Goal: Find contact information: Find contact information

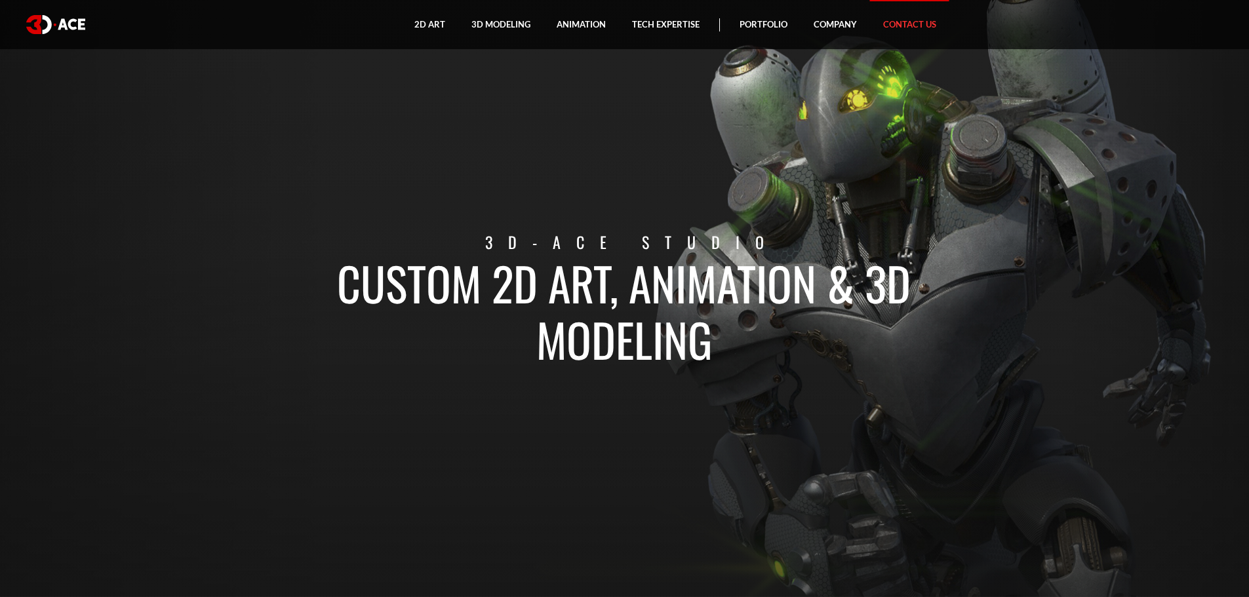
click at [910, 26] on link "Contact Us" at bounding box center [909, 24] width 79 height 49
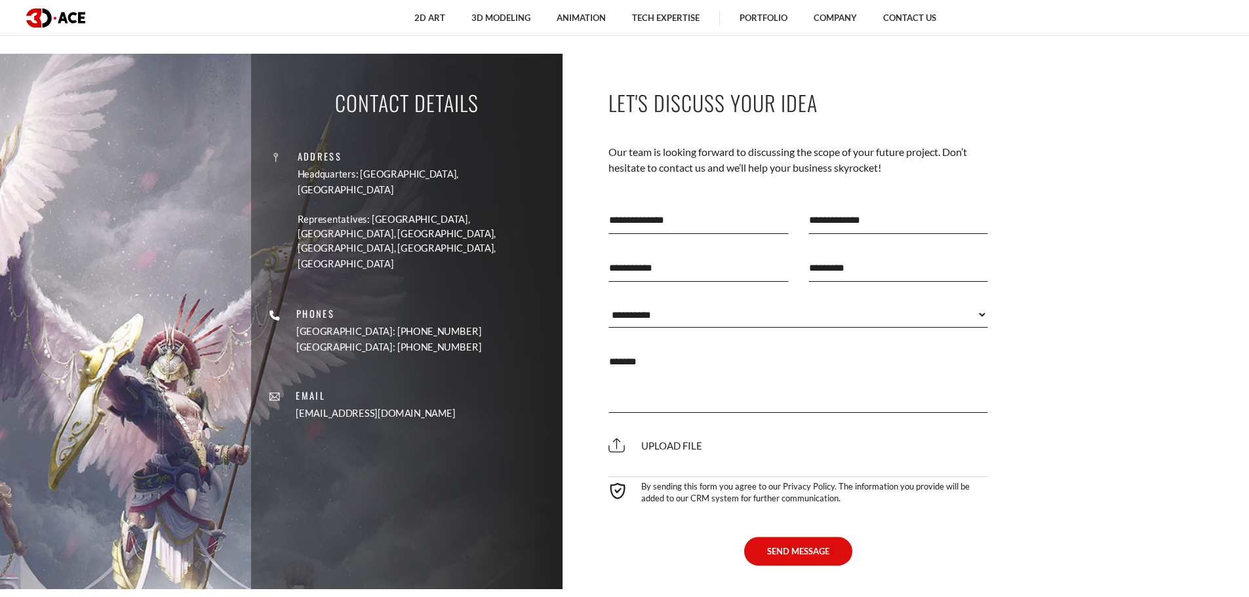
scroll to position [976, 0]
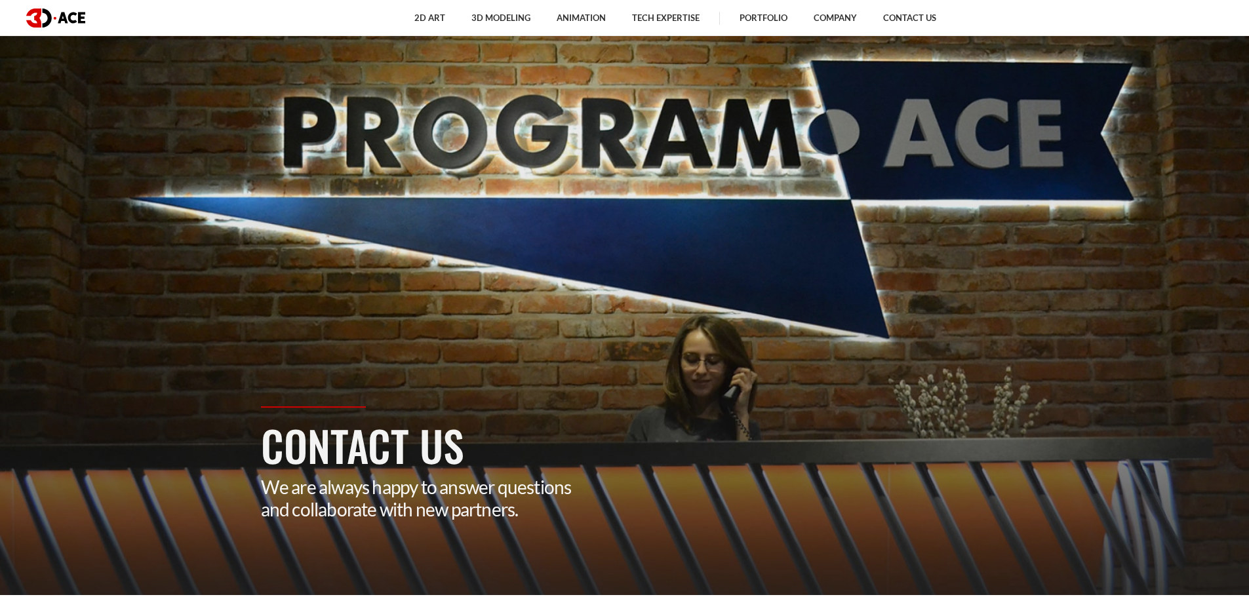
scroll to position [0, 0]
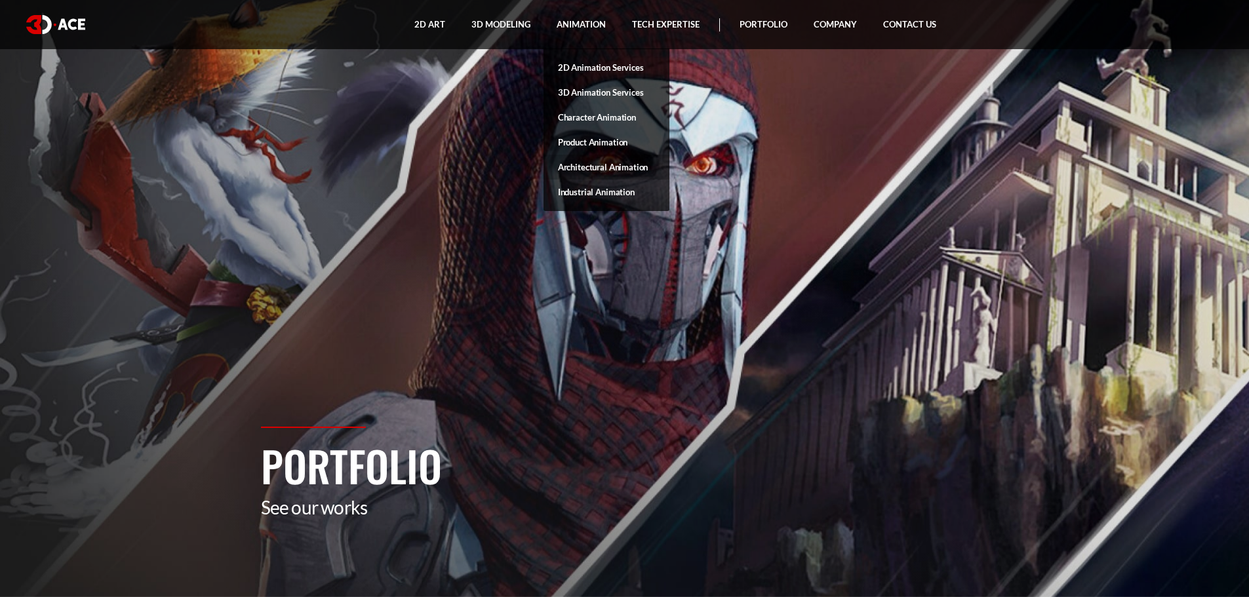
click at [595, 169] on link "Architectural Animation" at bounding box center [607, 167] width 126 height 25
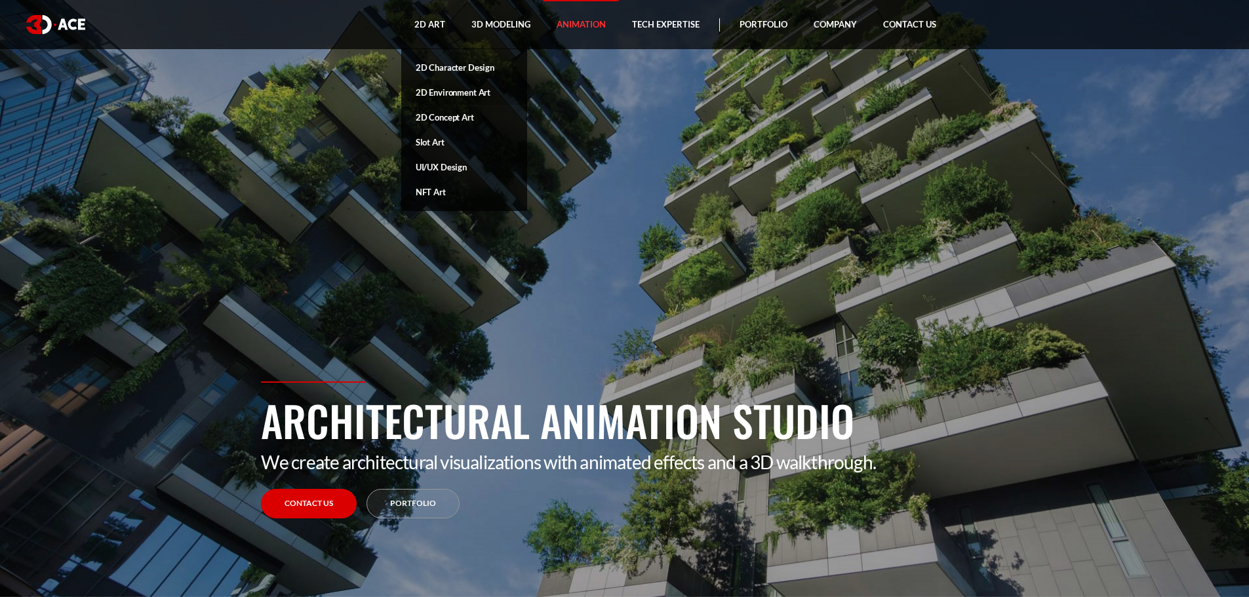
click at [451, 98] on link "2D Environment Art" at bounding box center [464, 92] width 126 height 25
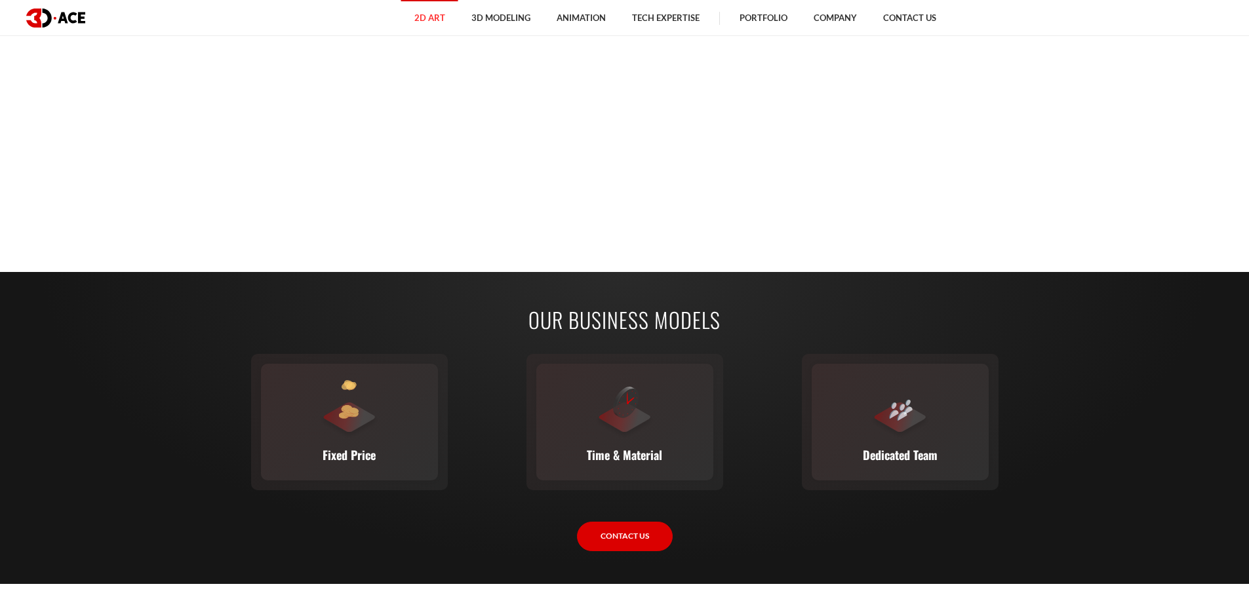
scroll to position [1771, 0]
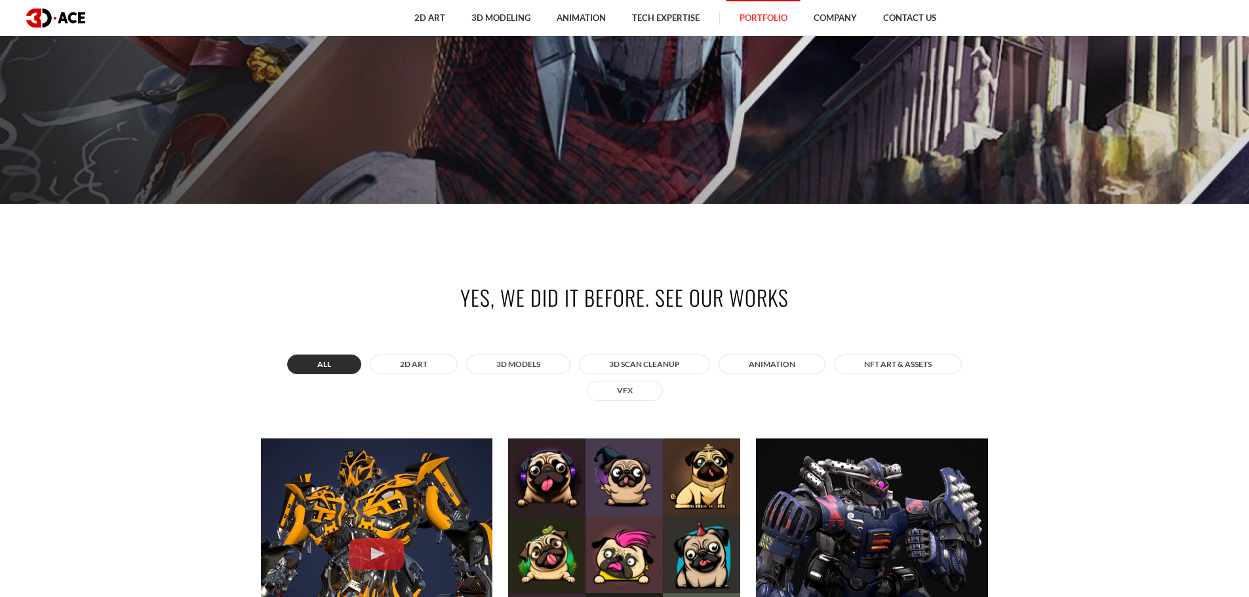
scroll to position [393, 0]
click at [782, 366] on button "ANIMATION" at bounding box center [772, 365] width 107 height 20
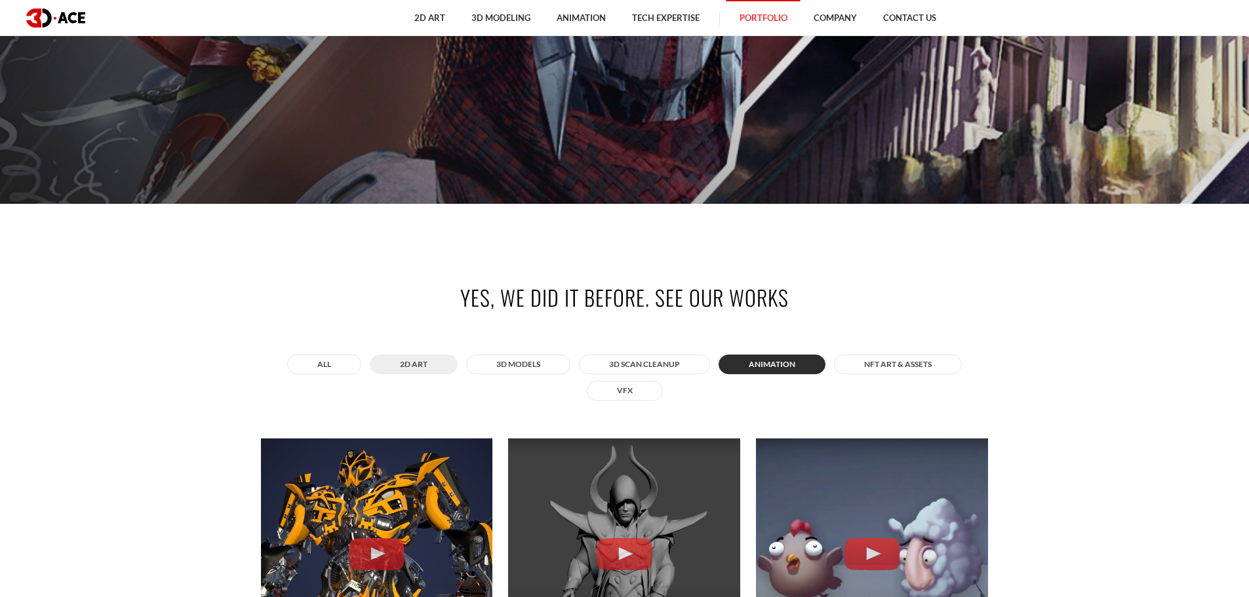
click at [428, 367] on button "2D ART" at bounding box center [414, 365] width 88 height 20
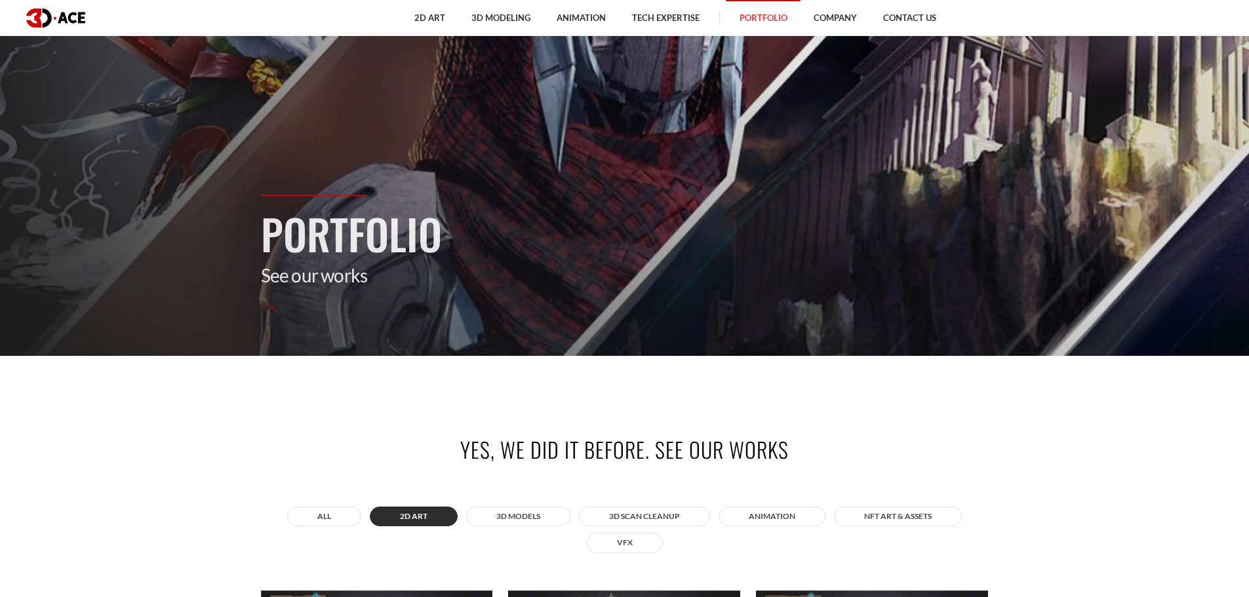
scroll to position [0, 0]
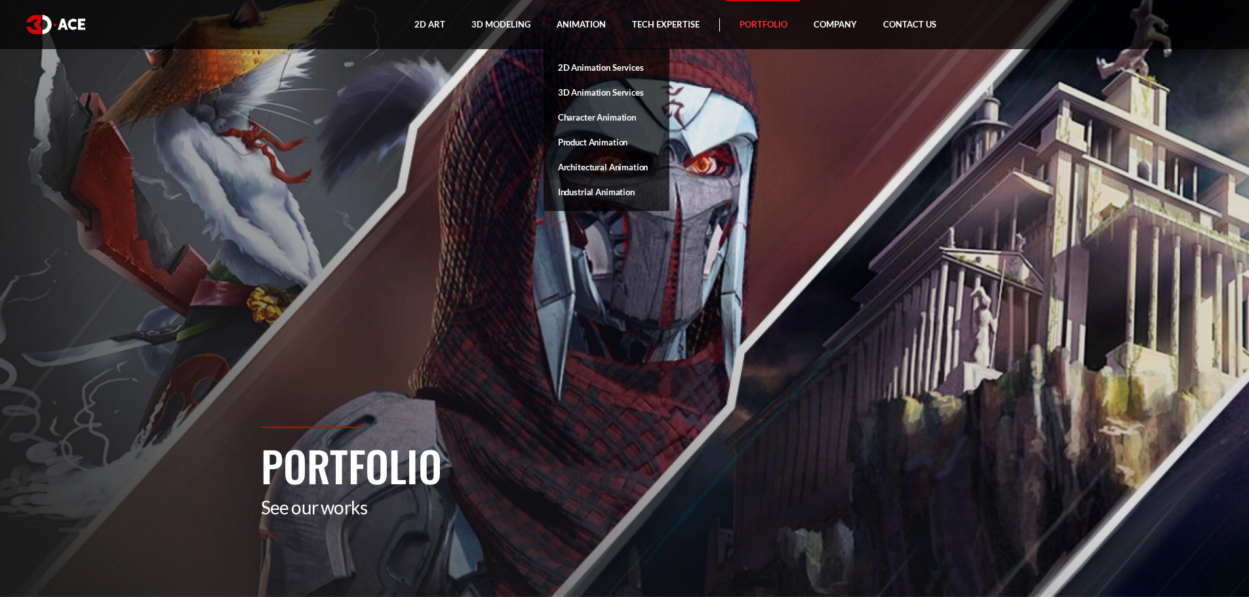
click at [599, 170] on link "Architectural Animation" at bounding box center [607, 167] width 126 height 25
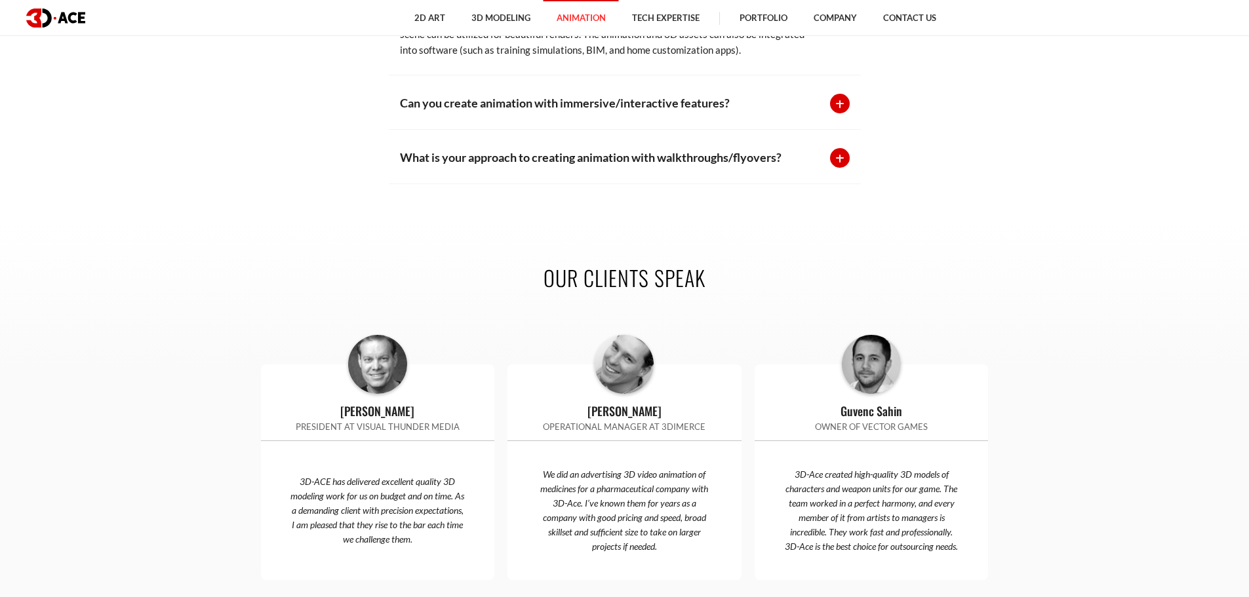
scroll to position [3607, 0]
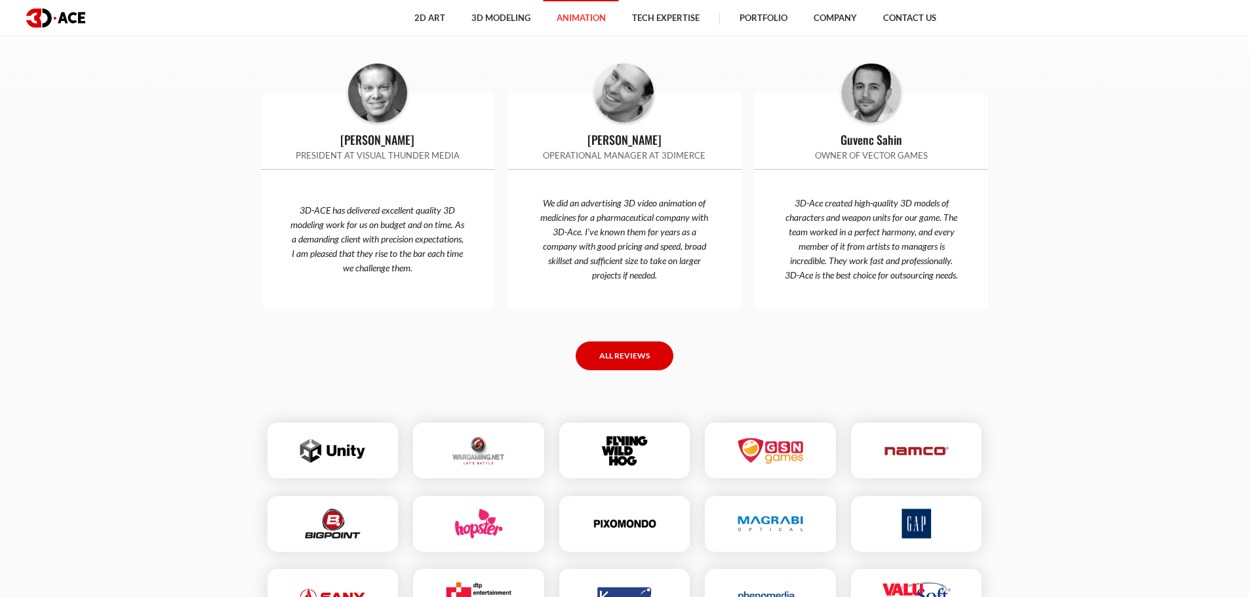
click at [629, 371] on link "All reviews" at bounding box center [625, 357] width 98 height 30
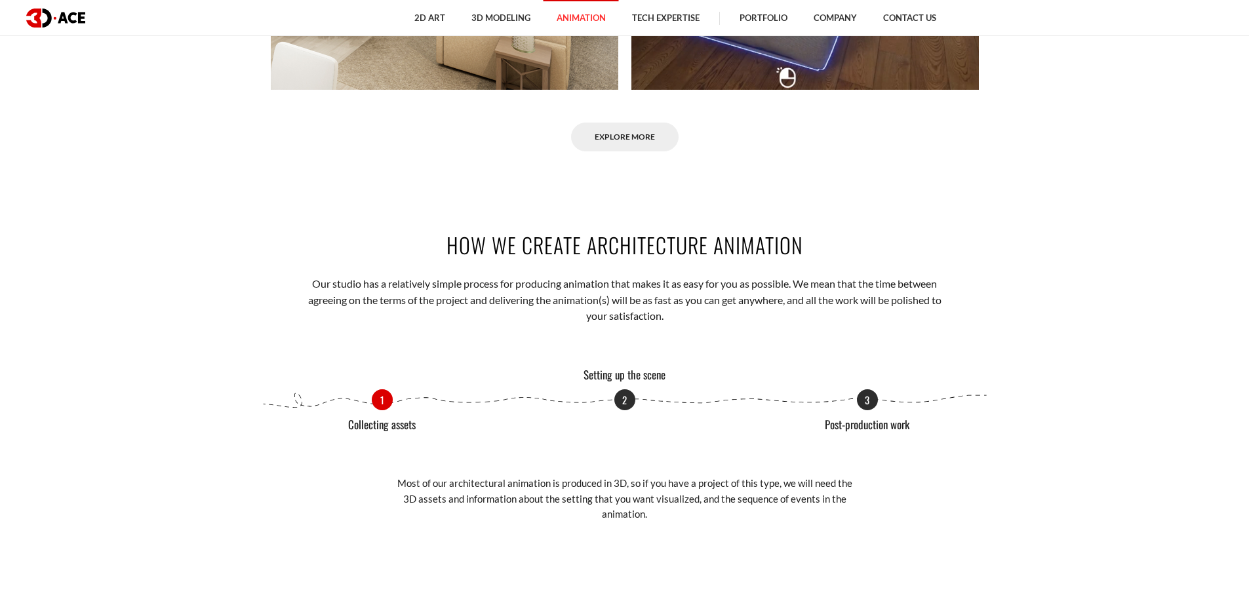
scroll to position [1180, 0]
